Goal: Find specific page/section

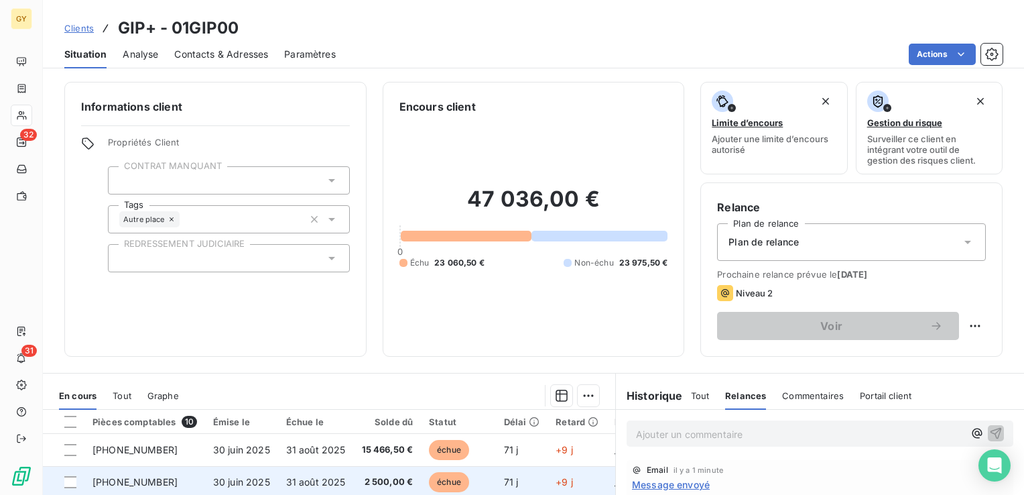
scroll to position [145, 0]
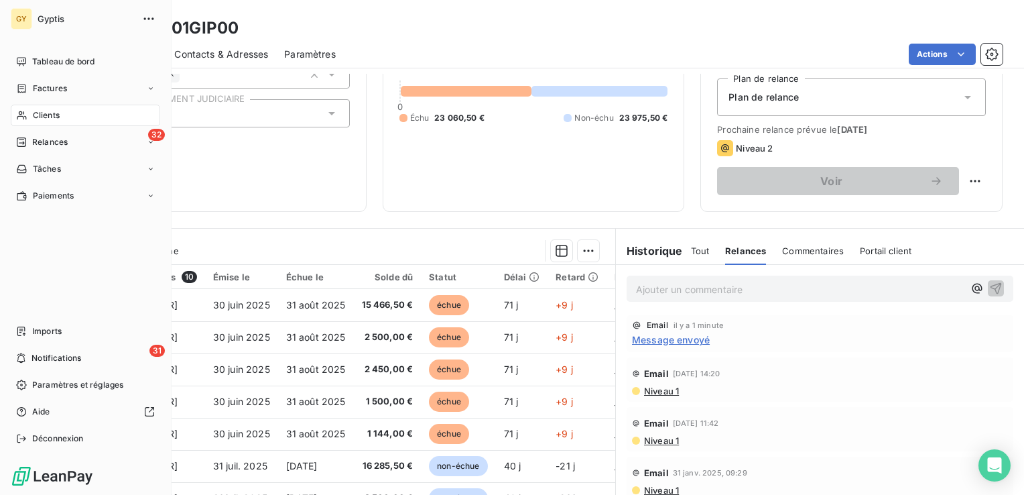
click at [29, 115] on div "Clients" at bounding box center [85, 115] width 149 height 21
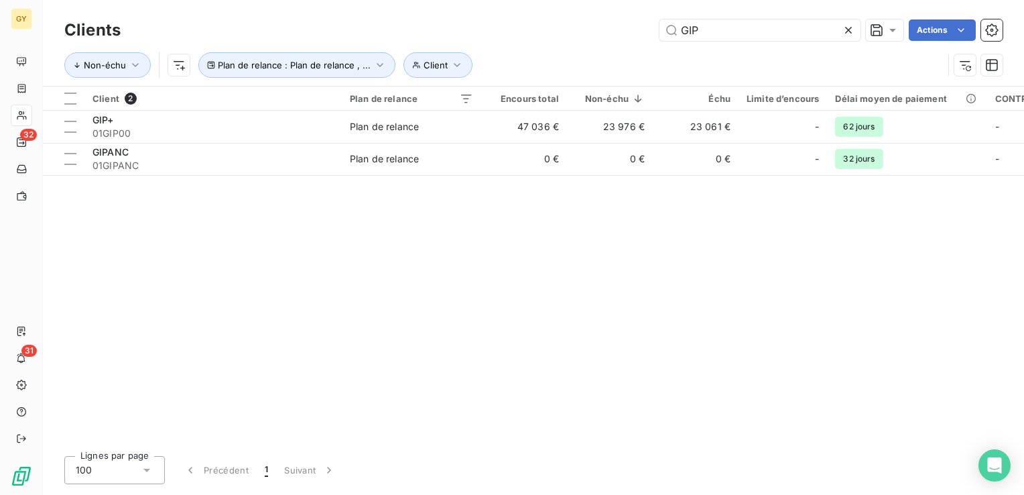
click at [848, 25] on icon at bounding box center [848, 29] width 13 height 13
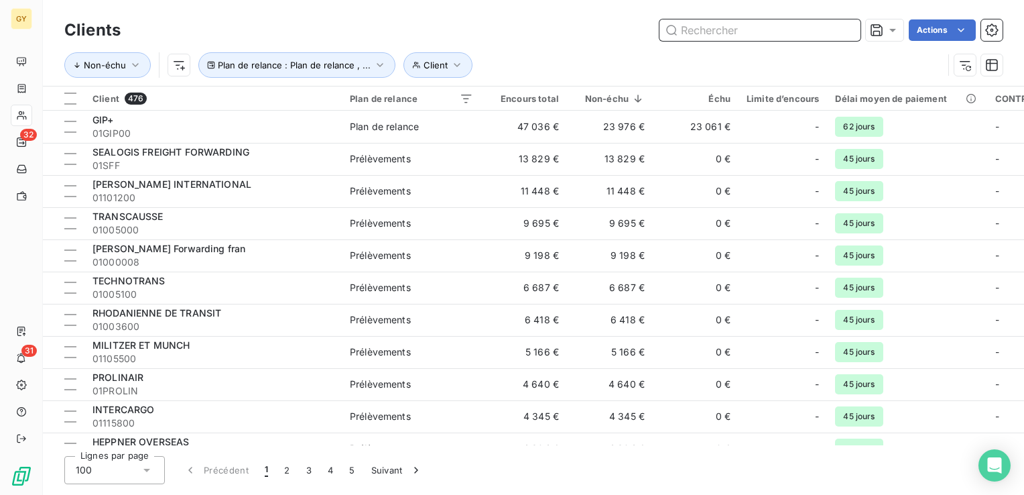
click at [778, 26] on input "text" at bounding box center [760, 29] width 201 height 21
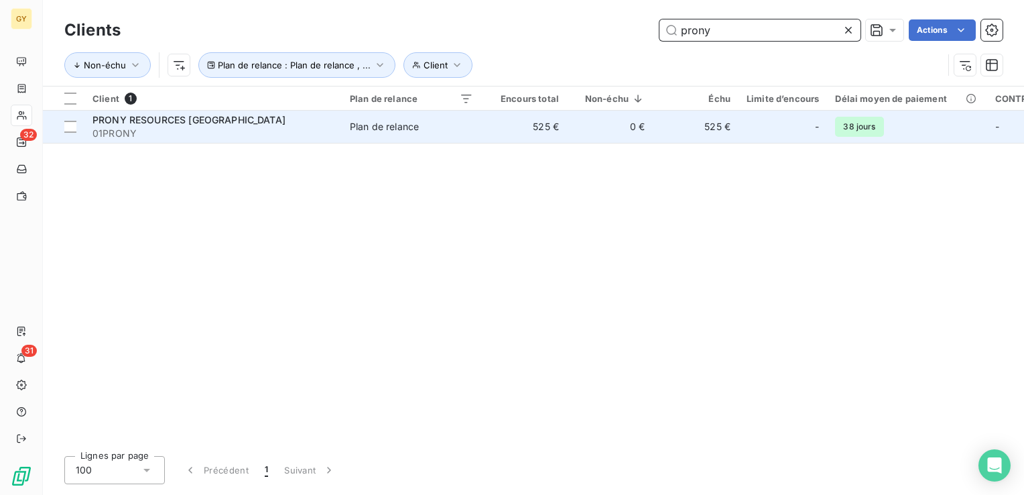
type input "prony"
click at [387, 121] on div "Plan de relance" at bounding box center [384, 126] width 69 height 13
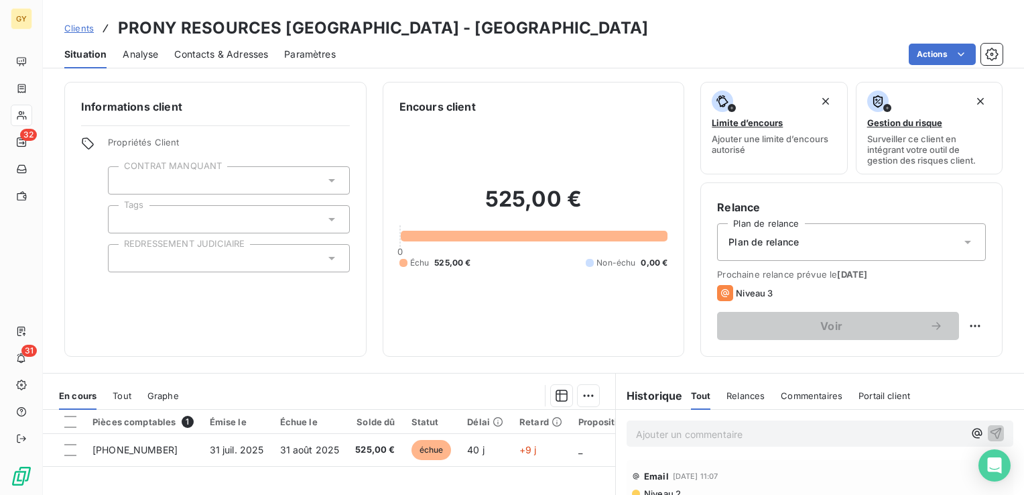
click at [684, 435] on p "Ajouter un commentaire ﻿" at bounding box center [800, 434] width 328 height 17
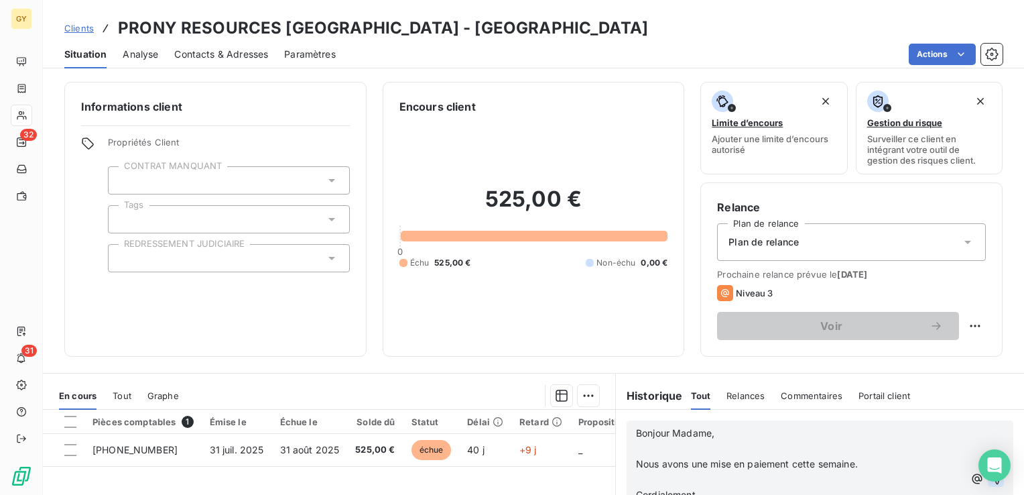
click at [989, 483] on icon "button" at bounding box center [995, 478] width 13 height 13
